Goal: Task Accomplishment & Management: Use online tool/utility

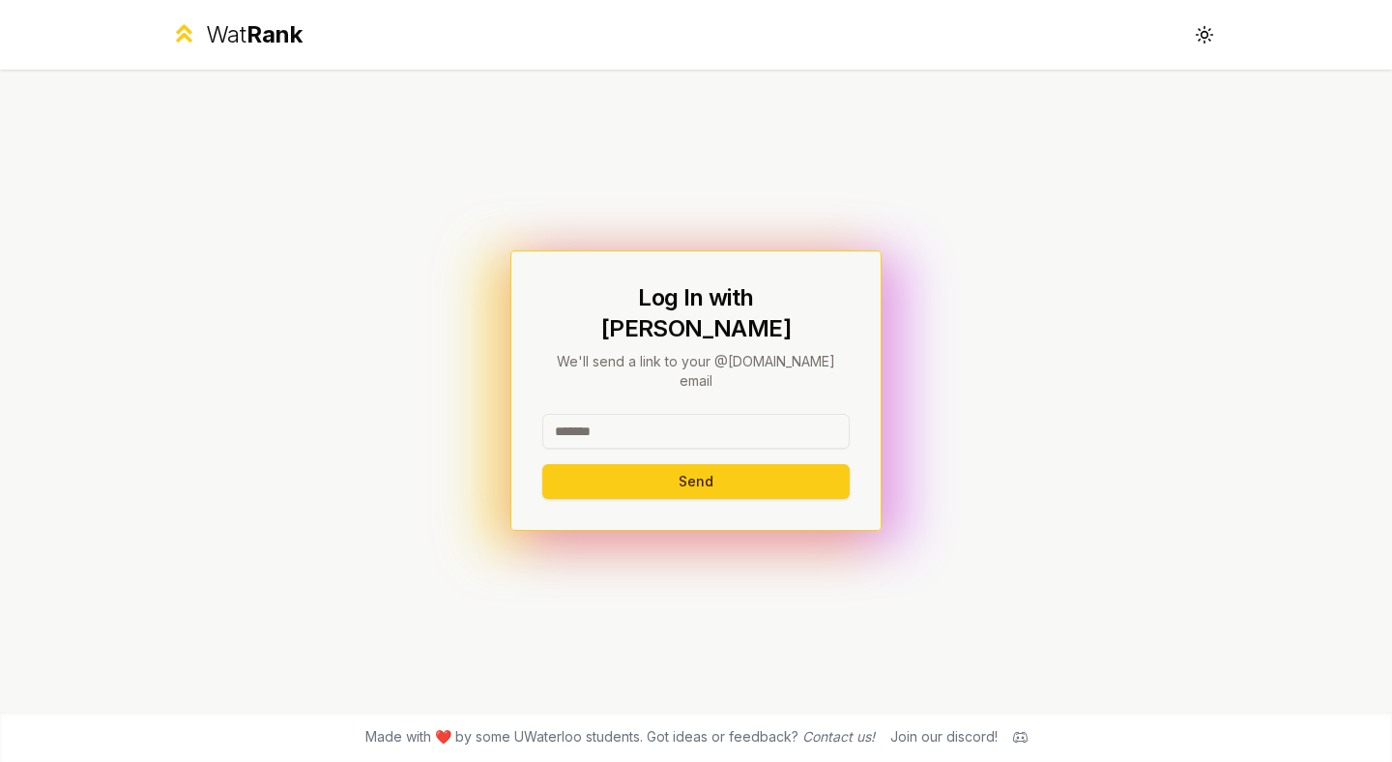
click at [653, 414] on input at bounding box center [695, 431] width 307 height 35
type input "**********"
click at [542, 464] on button "Send" at bounding box center [695, 481] width 307 height 35
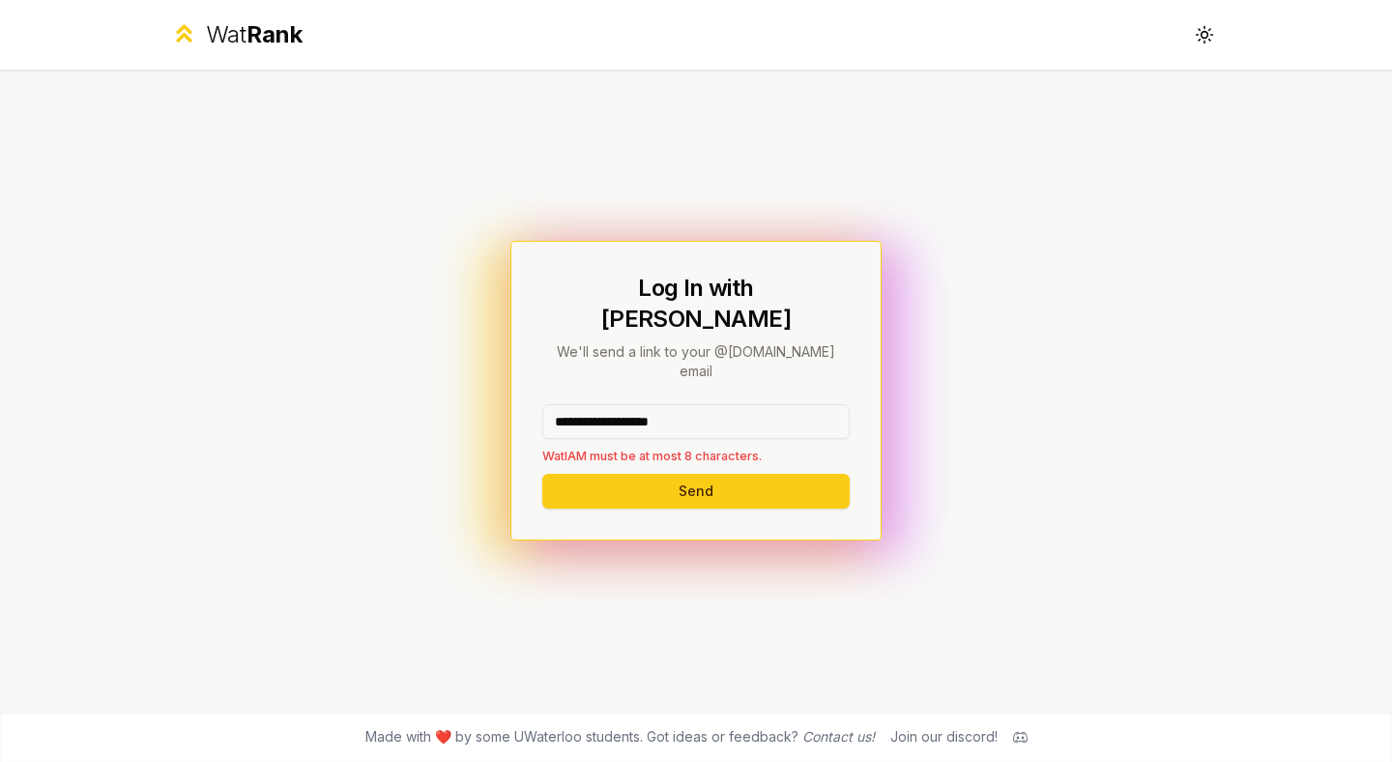
click at [542, 474] on button "Send" at bounding box center [695, 491] width 307 height 35
click at [722, 474] on button "Send" at bounding box center [695, 491] width 307 height 35
click at [304, 34] on div "Wat Rank Toggle theme" at bounding box center [696, 35] width 1114 height 70
click at [260, 34] on span "Rank" at bounding box center [275, 34] width 56 height 28
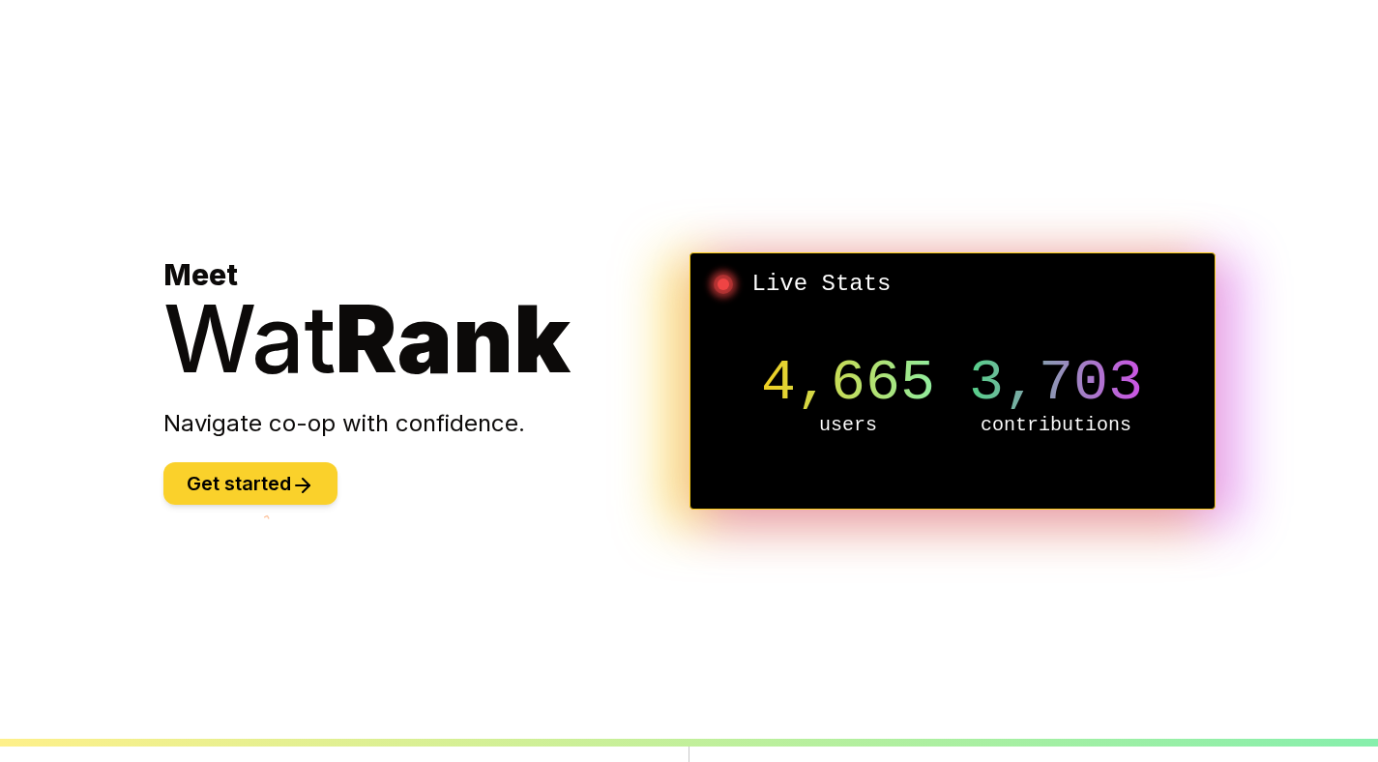
click at [287, 500] on button "Get started" at bounding box center [250, 483] width 174 height 43
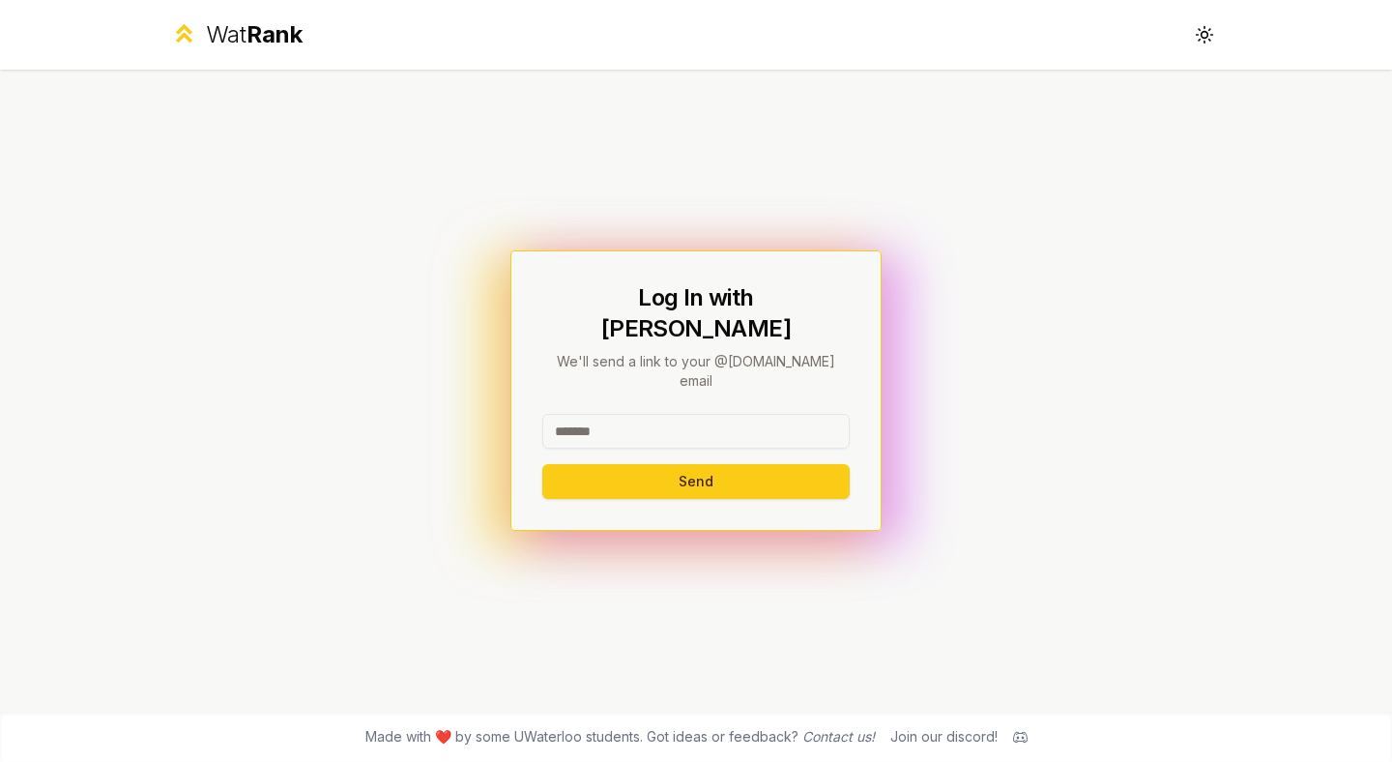
click at [711, 414] on input at bounding box center [695, 431] width 307 height 35
type input "******"
click at [825, 464] on button "Send" at bounding box center [695, 481] width 307 height 35
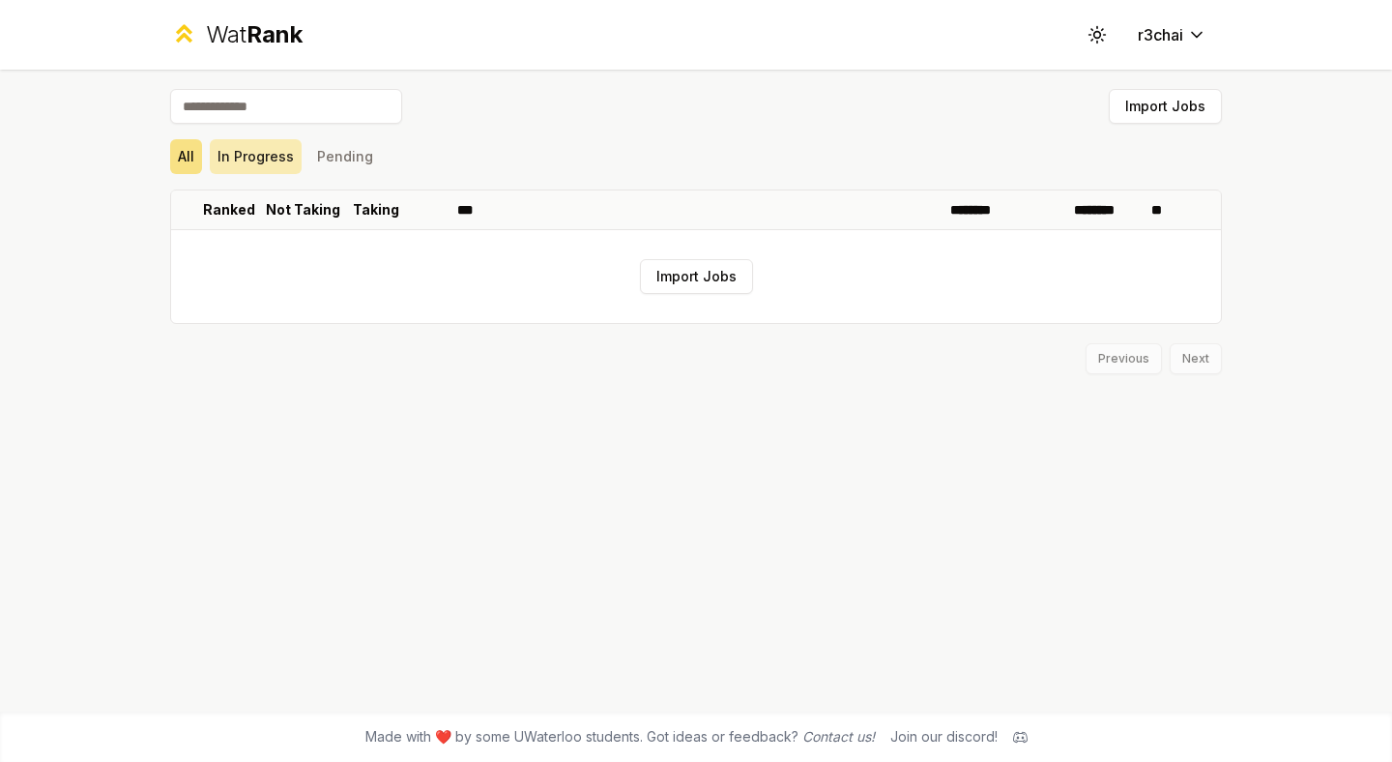
click at [257, 159] on button "In Progress" at bounding box center [256, 156] width 92 height 35
click at [201, 156] on button "All" at bounding box center [186, 156] width 32 height 35
click at [342, 167] on button "Pending" at bounding box center [345, 156] width 72 height 35
click at [178, 152] on button "All" at bounding box center [186, 156] width 32 height 35
click at [297, 108] on input at bounding box center [286, 106] width 232 height 35
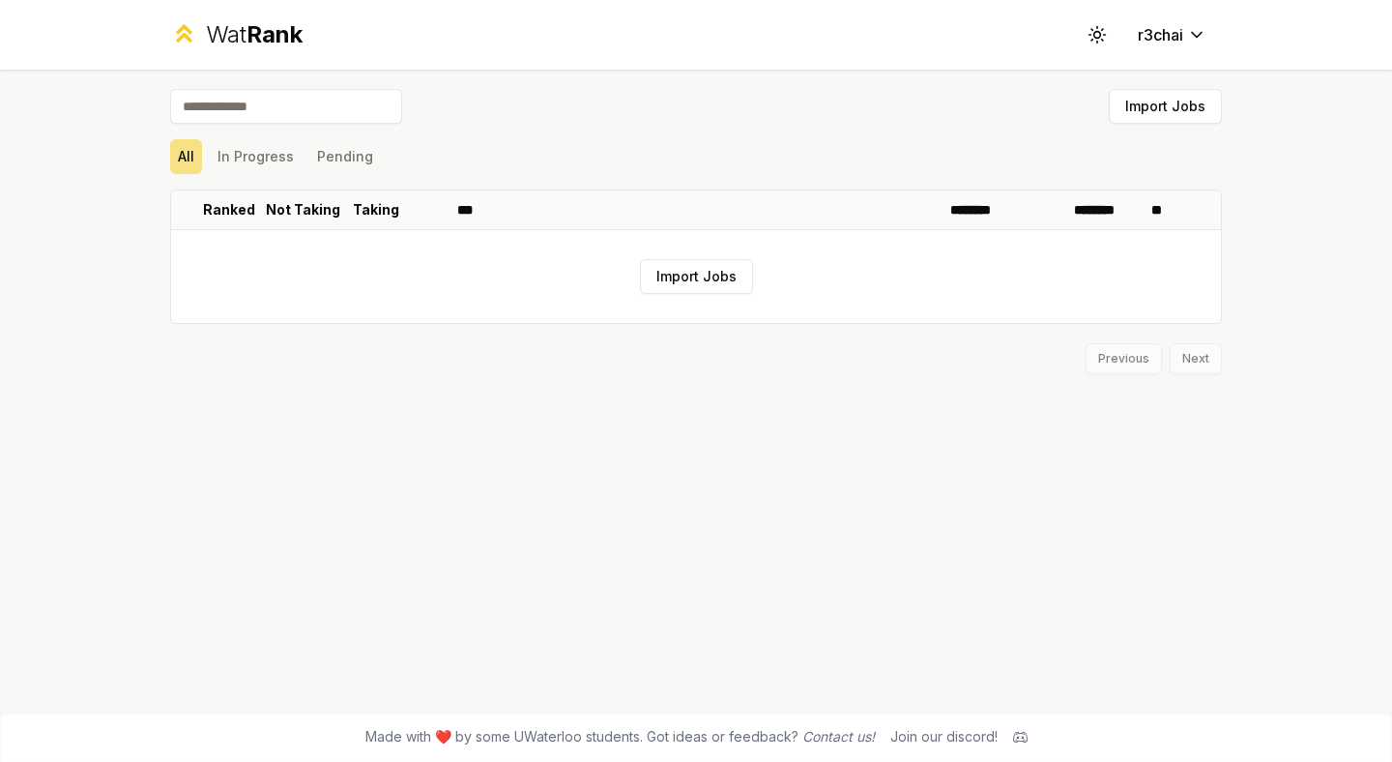
click at [271, 36] on span "Rank" at bounding box center [275, 34] width 56 height 28
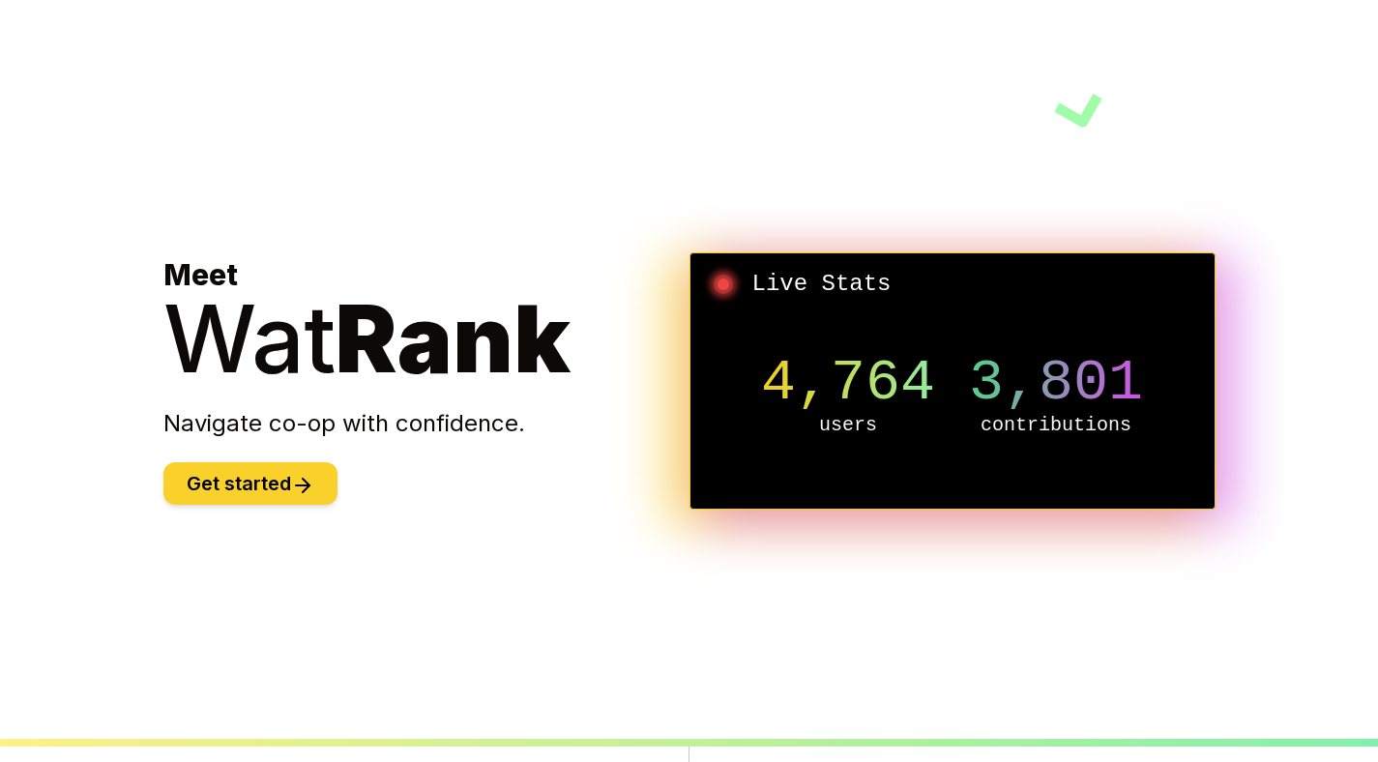
click at [287, 477] on button "Get started" at bounding box center [250, 483] width 174 height 43
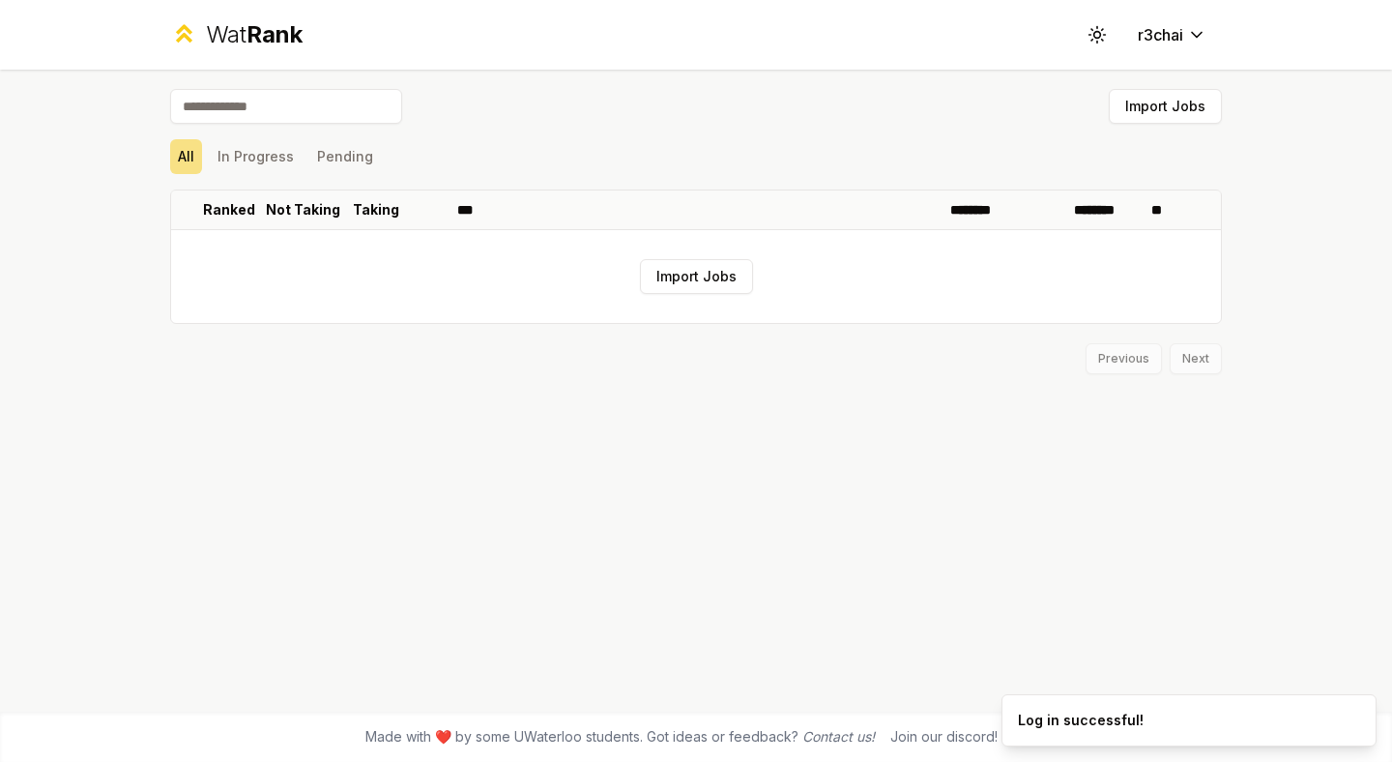
click at [344, 96] on input at bounding box center [286, 106] width 232 height 35
type input "*"
type input "***"
click at [1184, 365] on div "Previous Next" at bounding box center [696, 349] width 1052 height 50
click at [363, 158] on button "Pending" at bounding box center [345, 156] width 72 height 35
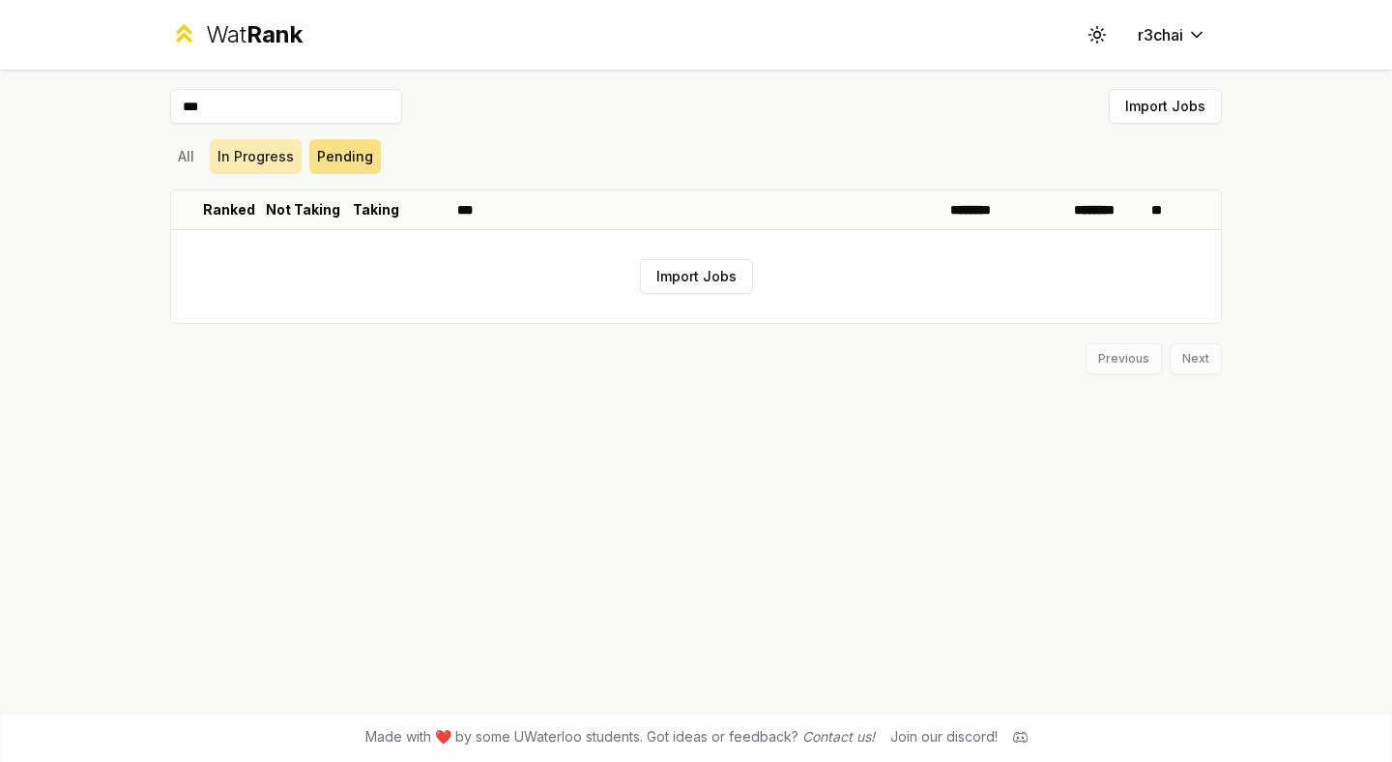
click at [290, 155] on button "In Progress" at bounding box center [256, 156] width 92 height 35
click at [226, 151] on button "In Progress" at bounding box center [256, 156] width 92 height 35
click at [181, 156] on button "All" at bounding box center [186, 156] width 32 height 35
click at [703, 266] on button "Import Jobs" at bounding box center [696, 276] width 113 height 35
